Goal: Task Accomplishment & Management: Complete application form

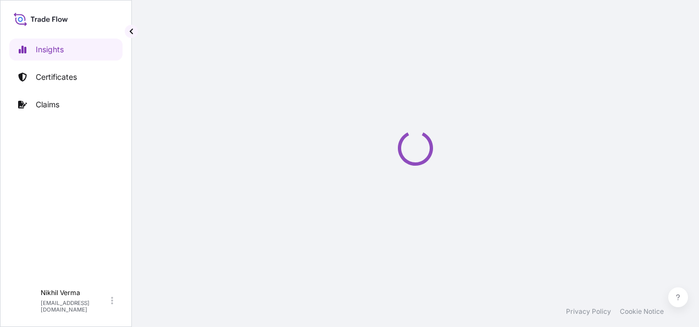
select select "2025"
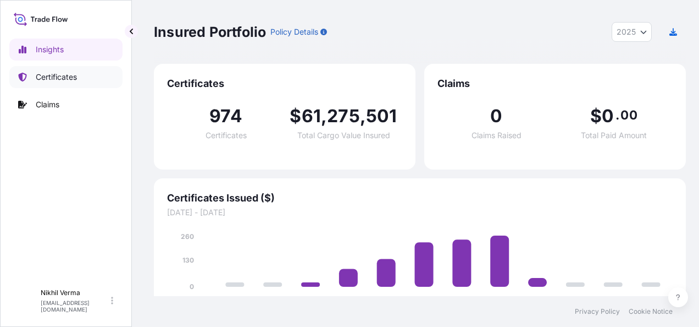
click at [65, 67] on link "Certificates" at bounding box center [65, 77] width 113 height 22
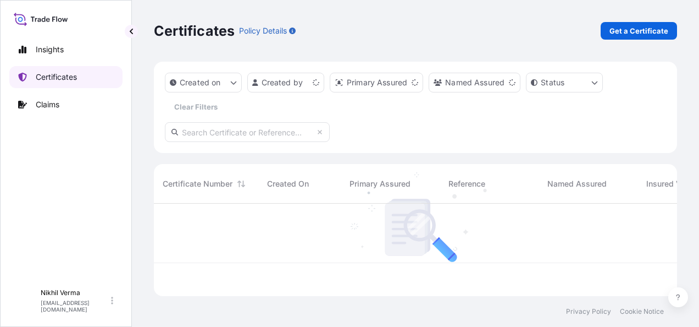
scroll to position [124, 520]
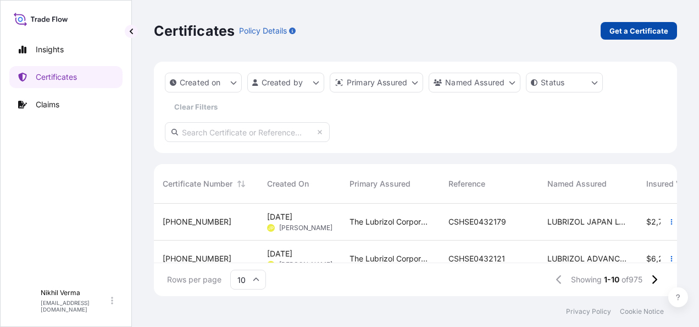
click at [626, 30] on p "Get a Certificate" at bounding box center [639, 30] width 59 height 11
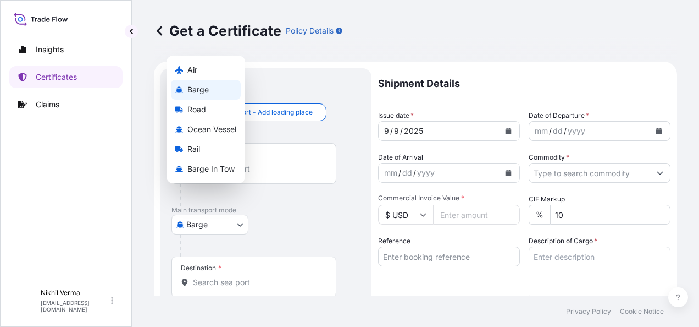
click at [203, 197] on body "Insights Certificates Claims N [PERSON_NAME] [EMAIL_ADDRESS][DOMAIN_NAME] Get a…" at bounding box center [349, 163] width 699 height 327
click at [195, 135] on span "Ocean Vessel" at bounding box center [211, 129] width 49 height 11
select select "Ocean Vessel"
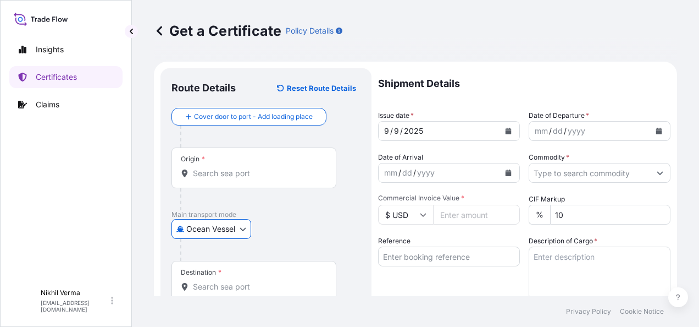
click at [211, 168] on input "Origin *" at bounding box center [258, 173] width 130 height 11
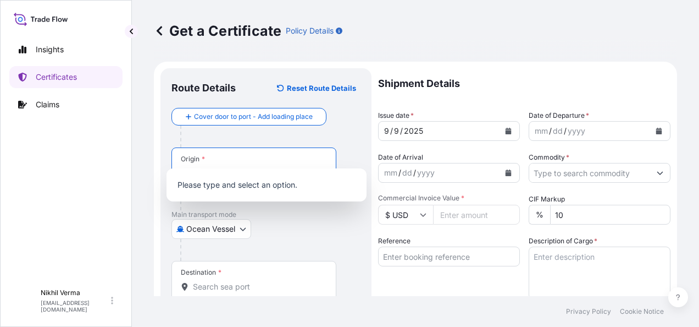
paste input "ort of Loading LE HAVRE, FRANCE"
click at [226, 168] on input "ort of Loading LE HAVRE, FRANCE" at bounding box center [258, 173] width 130 height 11
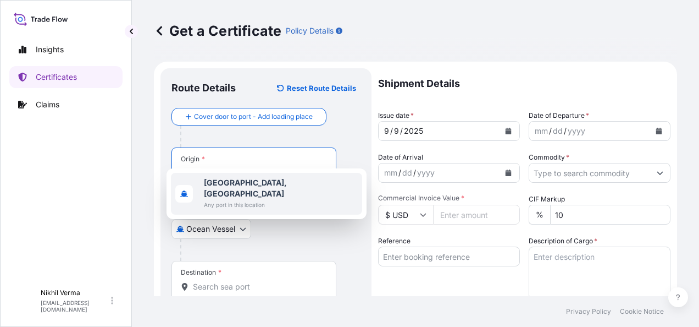
click at [234, 180] on b "Le Havre, France" at bounding box center [245, 188] width 83 height 20
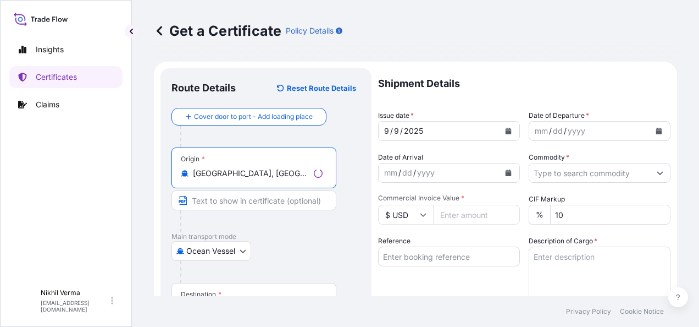
type input "Le Havre, France"
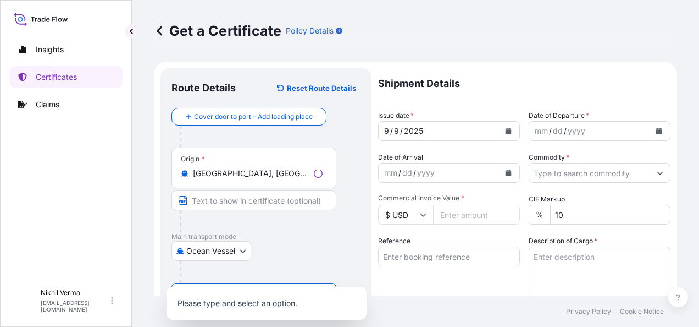
click at [219, 303] on input "Destination *" at bounding box center [258, 308] width 130 height 11
paste input "Port of Discharge JEDDAH, SAUDI ARABIA"
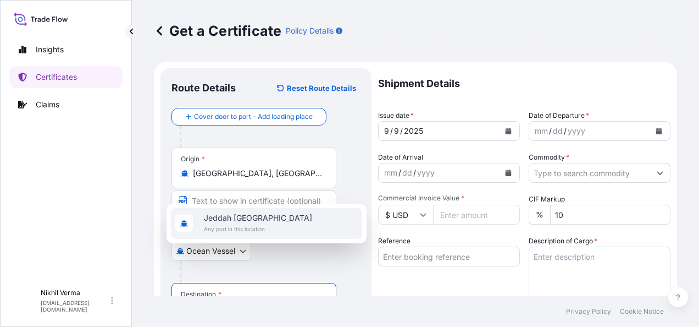
click at [220, 223] on span "Jeddah Saudi Arabia" at bounding box center [258, 217] width 108 height 11
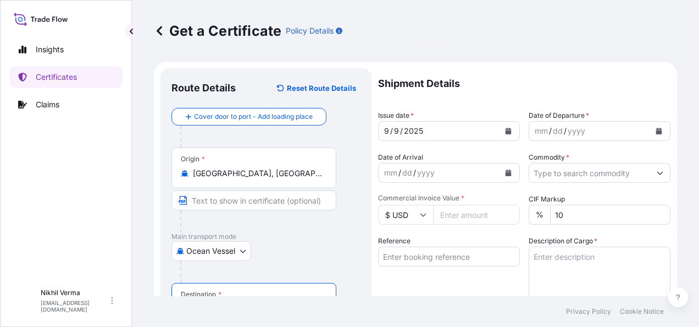
type input "Jeddah Saudi Arabia"
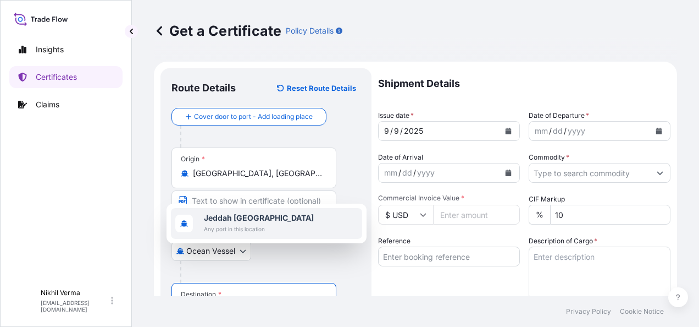
scroll to position [51, 0]
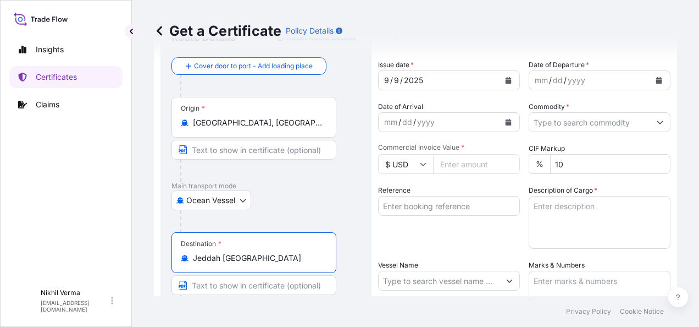
click at [403, 270] on input "Vessel Name" at bounding box center [439, 280] width 121 height 20
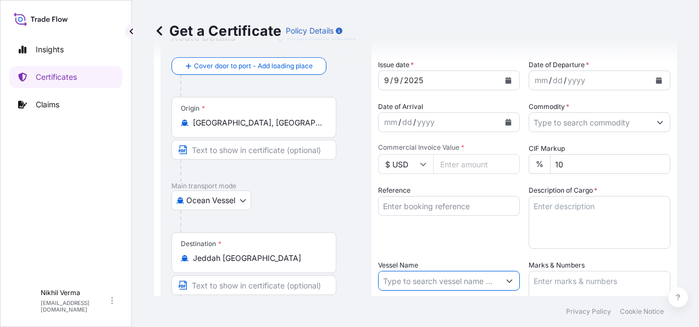
paste input "PAGE"
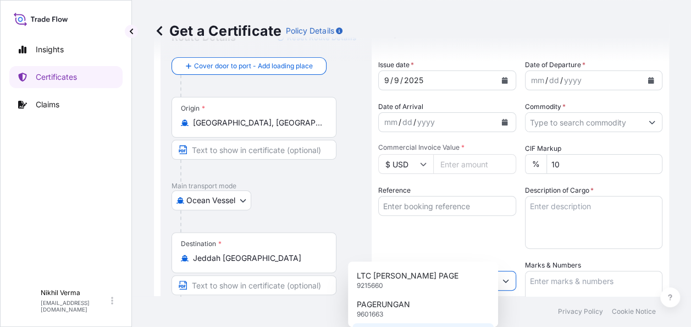
click at [402, 323] on div "Use "PAGE"" at bounding box center [423, 333] width 142 height 20
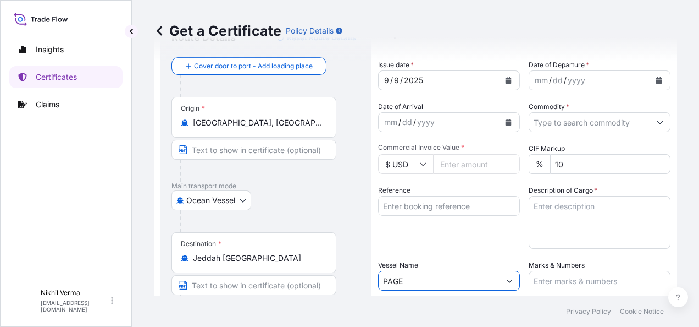
type input "PAGE"
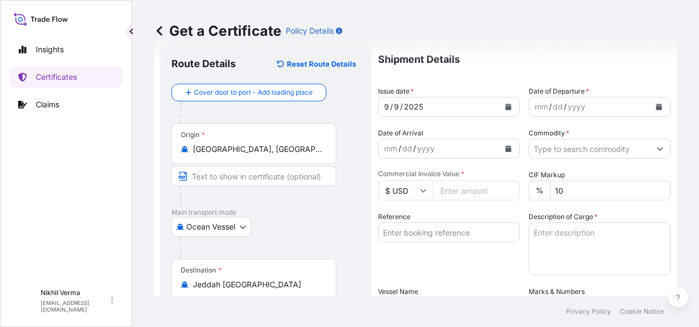
scroll to position [6, 0]
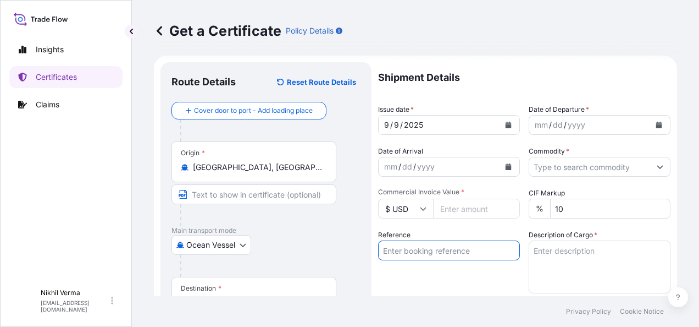
click at [383, 240] on input "Reference" at bounding box center [449, 250] width 142 height 20
paste input "4503913339"
paste input "86653655"
type input "4503913339+86653655"
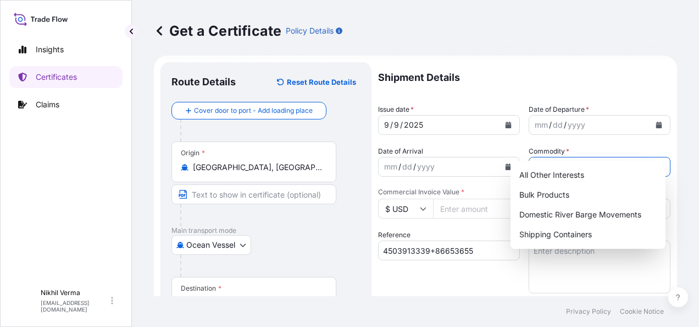
click at [550, 157] on input "Commodity *" at bounding box center [589, 167] width 121 height 20
click at [549, 193] on div "Bulk Products" at bounding box center [588, 195] width 146 height 20
type input "Bulk Products"
click at [553, 190] on div "Bulk Products" at bounding box center [588, 195] width 146 height 20
click at [396, 115] on div "9 / 9 / 2025" at bounding box center [439, 125] width 121 height 20
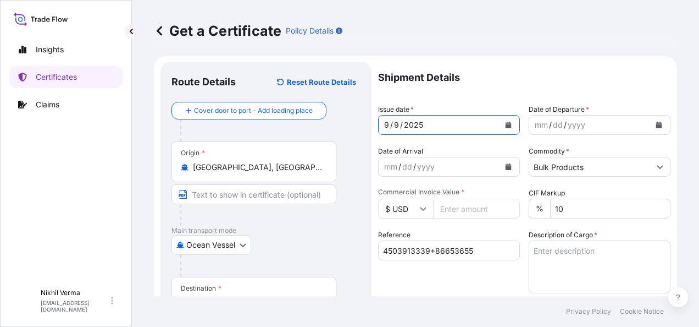
click at [506, 121] on icon "Calendar" at bounding box center [509, 124] width 6 height 7
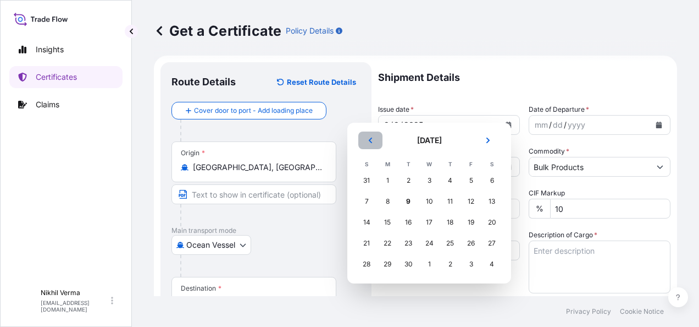
click at [368, 140] on icon "Previous" at bounding box center [370, 140] width 7 height 7
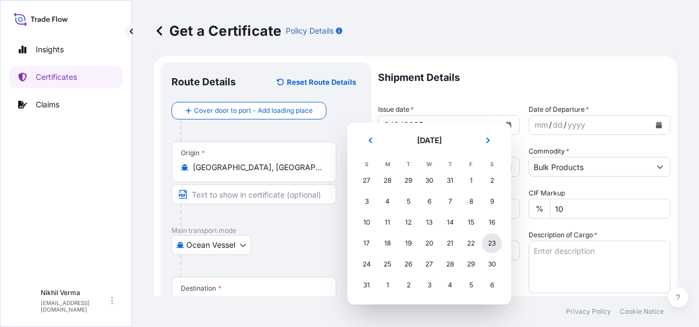
click at [482, 233] on div "23" at bounding box center [492, 243] width 20 height 20
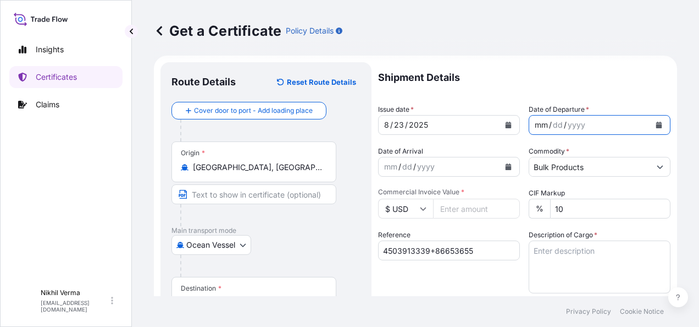
click at [595, 115] on div "mm / dd / yyyy" at bounding box center [589, 125] width 121 height 20
click at [552, 118] on div "dd" at bounding box center [558, 124] width 12 height 13
drag, startPoint x: 659, startPoint y: 107, endPoint x: 491, endPoint y: 86, distance: 169.0
click at [491, 86] on div "Shipment Details Issue date * 8 / 23 / 2025 Date of Departure * mm / dd / yyyy …" at bounding box center [524, 324] width 292 height 524
click at [659, 121] on icon "Calendar" at bounding box center [659, 124] width 7 height 7
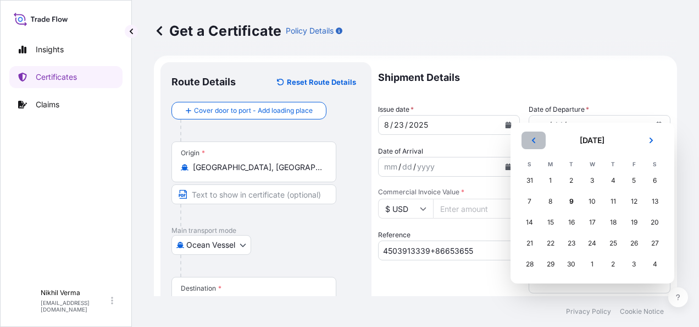
click at [532, 139] on icon "Previous" at bounding box center [533, 139] width 3 height 5
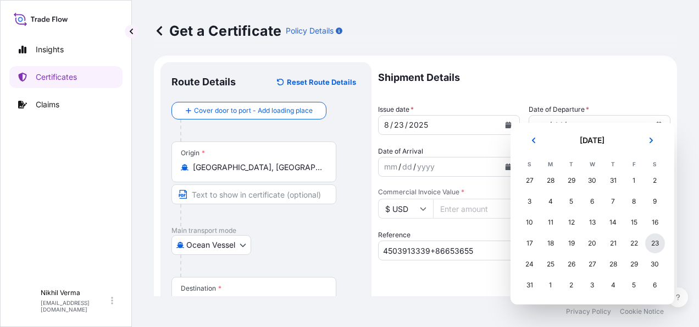
click at [645, 233] on div "23" at bounding box center [655, 243] width 20 height 20
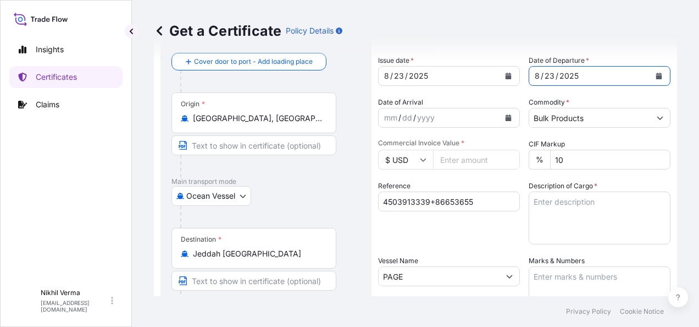
scroll to position [59, 0]
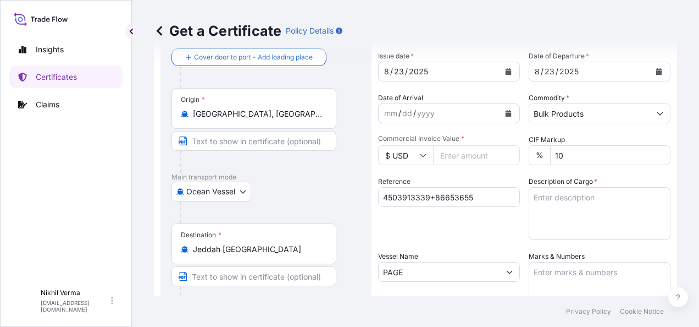
click at [454, 145] on input "Commercial Invoice Value *" at bounding box center [476, 155] width 87 height 20
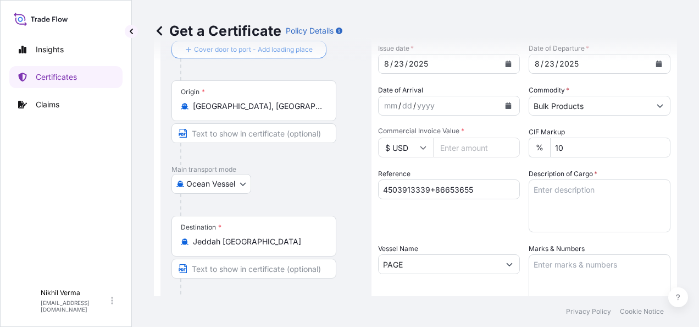
click at [396, 195] on div "Reference 4503913339+86653655" at bounding box center [449, 200] width 142 height 64
click at [445, 137] on input "Commercial Invoice Value *" at bounding box center [476, 147] width 87 height 20
paste input "41257.44"
type input "41257.44"
click at [567, 179] on textarea "Description of Cargo *" at bounding box center [600, 205] width 142 height 53
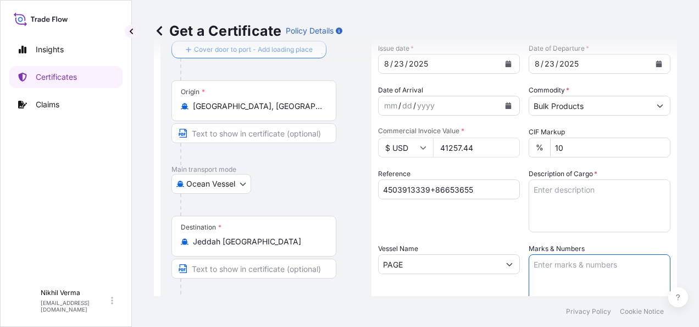
click at [558, 254] on textarea "Marks & Numbers" at bounding box center [600, 281] width 142 height 55
paste textarea "72 Drums - 7075F\260 Product - LUBRIZOL® 7075F, STD Black & YELLOW MRKU6973102 …"
click at [550, 254] on textarea "72 Drums - 7075F\260 Product - LUBRIZOL® 7075F, STD Black & YELLOW MRKU6973102 …" at bounding box center [600, 281] width 142 height 55
paste textarea "7749B"
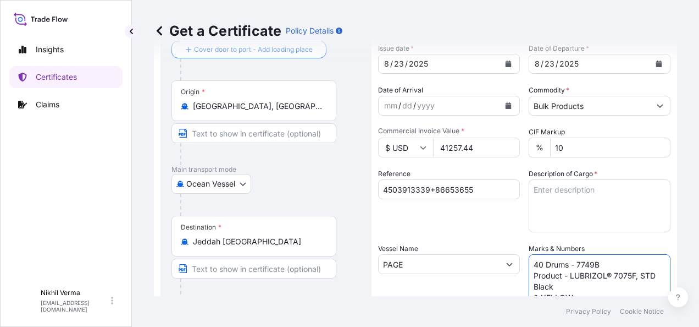
click at [604, 254] on textarea "40 Drums - 7749B Product - LUBRIZOL® 7075F, STD Black & YELLOW MRKU6973102 Seal…" at bounding box center [600, 281] width 142 height 55
paste textarea "7749B"
click at [565, 254] on textarea "40 Drums - 7749B Product - LUBRIZOL® 7749B, STD Black & YELLOW MRKU6973102 Seal…" at bounding box center [600, 281] width 142 height 55
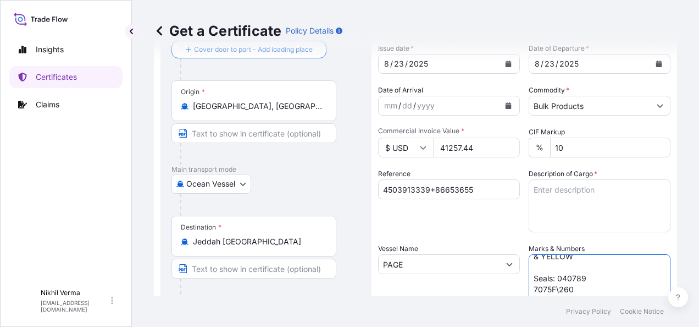
paste textarea "MRKU723425/7"
click at [587, 254] on textarea "40 Drums - 7749B Product - LUBRIZOL® 7749B, STD Black & YELLOW MRKU723425/7 Sea…" at bounding box center [600, 281] width 142 height 55
type textarea "40 Drums - 7749B Product - LUBRIZOL® 7749B, STD Black & YELLOW MRKU723425/7 Sea…"
click at [561, 258] on textarea "40 Drums - 7749B Product - LUBRIZOL® 7749B, STD Black & YELLOW MRKU723425/7 Sea…" at bounding box center [600, 281] width 142 height 55
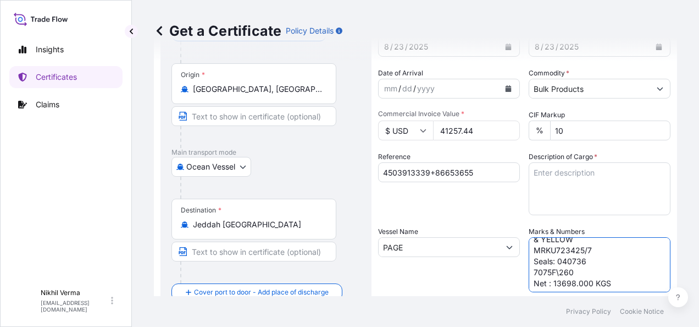
scroll to position [87, 0]
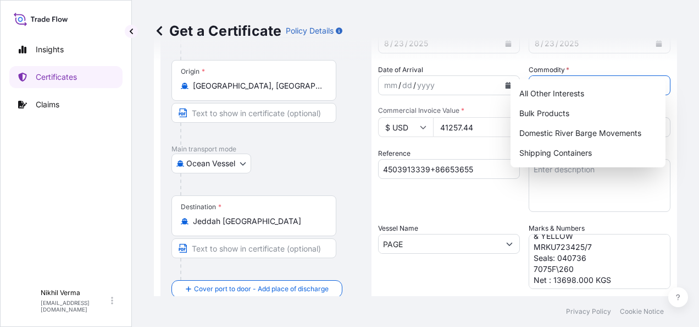
click at [657, 82] on icon "Show suggestions" at bounding box center [660, 85] width 7 height 7
click at [558, 95] on div "All Other Interests" at bounding box center [588, 94] width 146 height 20
type input "All Other Interests"
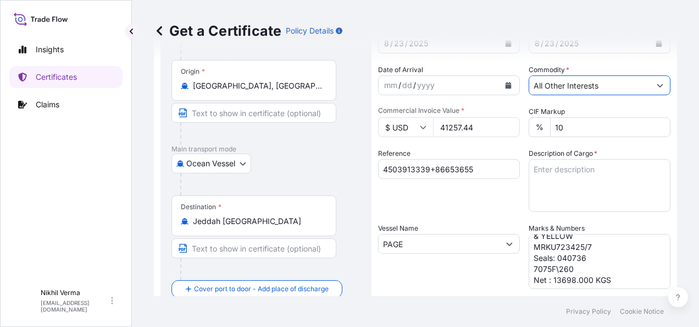
scroll to position [92, 0]
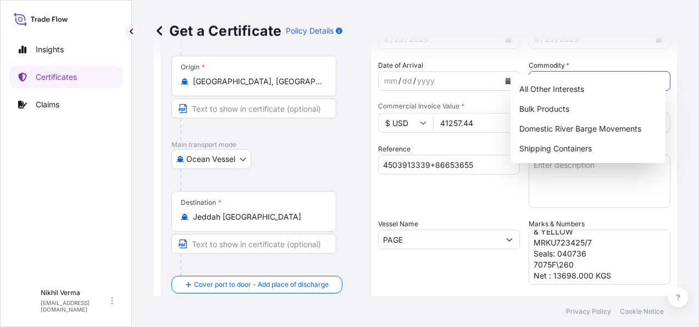
click at [455, 180] on div "Shipment Details Issue date * 8 / 23 / 2025 Date of Departure * 8 / 23 / 2025 D…" at bounding box center [524, 238] width 292 height 524
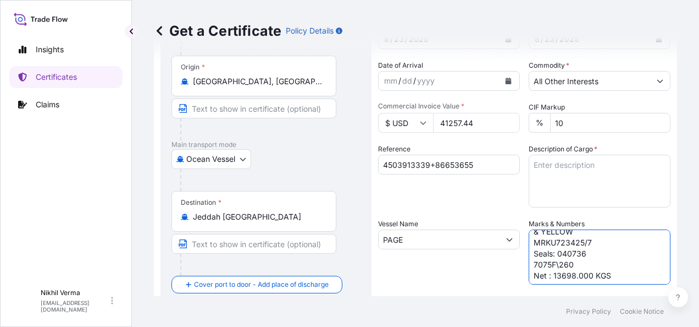
click at [558, 233] on textarea "40 Drums - 7749B Product - LUBRIZOL® 7749B, STD Black & YELLOW MRKU723425/7 Sea…" at bounding box center [600, 256] width 142 height 55
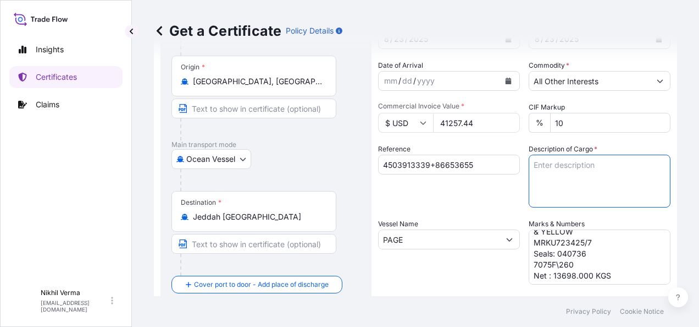
click at [541, 154] on textarea "Description of Cargo *" at bounding box center [600, 180] width 142 height 53
paste textarea "Additives containing olefin copolymer for viscosity Modifier"
type textarea "Additives containing olefin copolymer for viscosity Modifier"
click at [560, 232] on textarea "40 Drums - 7749B Product - LUBRIZOL® 7749B, STD Black & YELLOW MRKU723425/7 Sea…" at bounding box center [600, 256] width 142 height 55
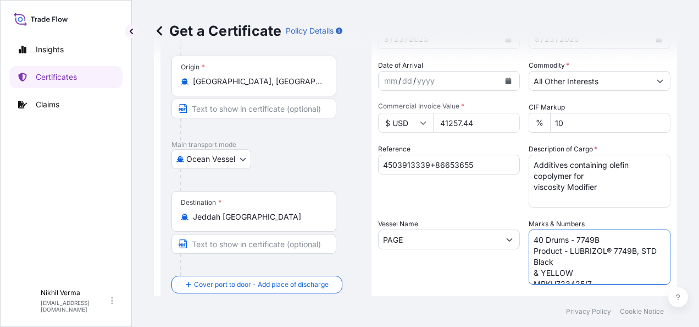
scroll to position [22, 0]
drag, startPoint x: 577, startPoint y: 230, endPoint x: 519, endPoint y: 229, distance: 58.3
click at [529, 229] on textarea "40 Drums - 7749B Product - LUBRIZOL® 7749B, STD Black & YELLOW MRKU723425/7 Sea…" at bounding box center [600, 256] width 142 height 55
click at [561, 229] on textarea "40 Drums - 7749B Product - LUBRIZOL® 7749B, STD Black & YELLOW MRKU723425/7 Sea…" at bounding box center [600, 256] width 142 height 55
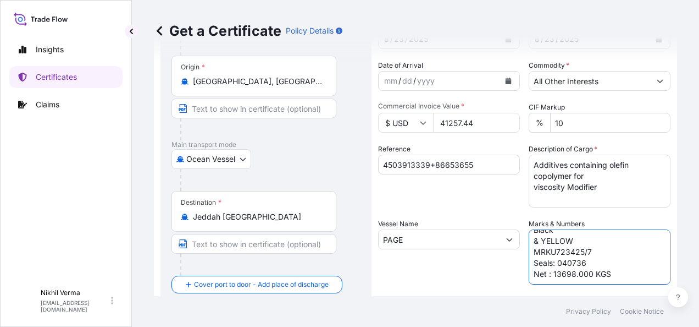
scroll to position [30, 0]
click at [548, 247] on textarea "40 Drums - 7749B Product - LUBRIZOL® 7749B, STD Black & YELLOW MRKU723425/7 Sea…" at bounding box center [600, 256] width 142 height 55
paste textarea ": 14379"
type textarea "40 Drums - 7749B Product - LUBRIZOL® 7749B, STD Black & YELLOW MRKU723425/7 Sea…"
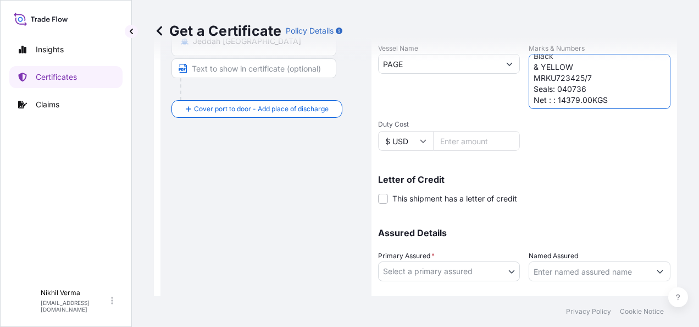
scroll to position [268, 0]
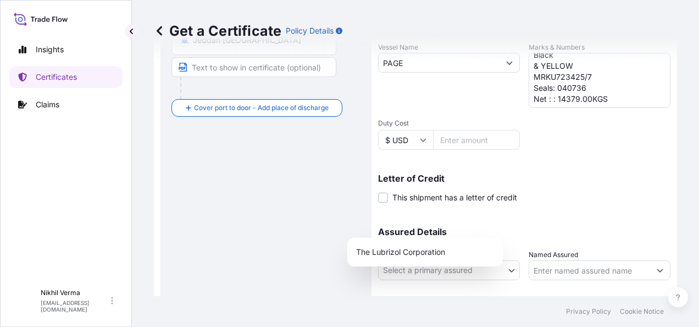
click at [424, 218] on body "Insights Certificates Claims N Nikhil Verma nikhil.verma@lubrizol.com Get a Cer…" at bounding box center [349, 163] width 699 height 327
click at [368, 252] on div "The Lubrizol Corporation" at bounding box center [425, 252] width 147 height 20
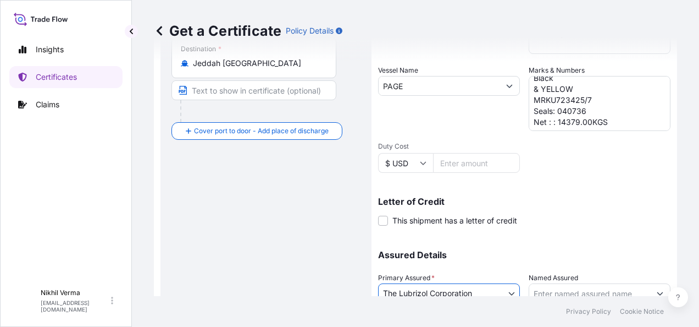
scroll to position [275, 0]
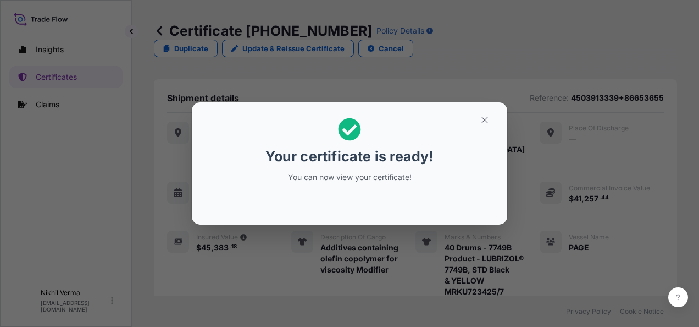
click at [578, 169] on div "Your certificate is ready! You can now view your certificate!" at bounding box center [349, 163] width 699 height 327
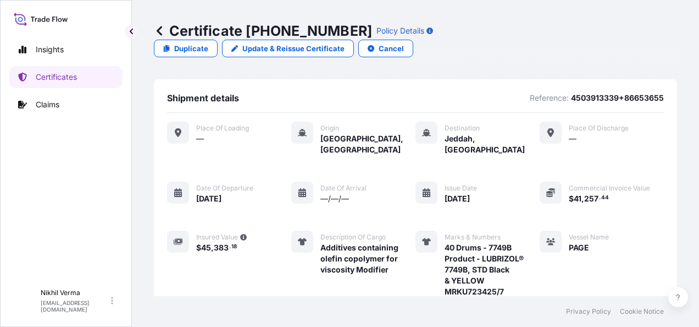
click at [685, 154] on div "Certificate 31566-983-1 Policy Details Duplicate Update & Reissue Certificate C…" at bounding box center [415, 148] width 567 height 296
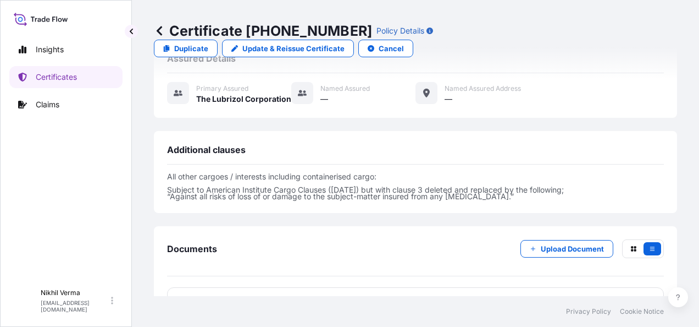
scroll to position [363, 0]
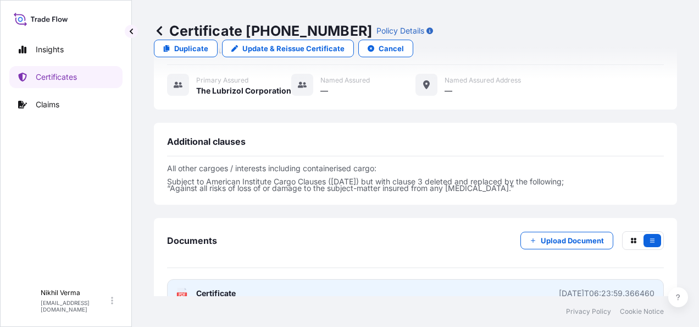
click at [226, 287] on span "Certificate" at bounding box center [216, 292] width 40 height 11
click at [206, 287] on span "Certificate" at bounding box center [216, 292] width 40 height 11
